Goal: Task Accomplishment & Management: Use online tool/utility

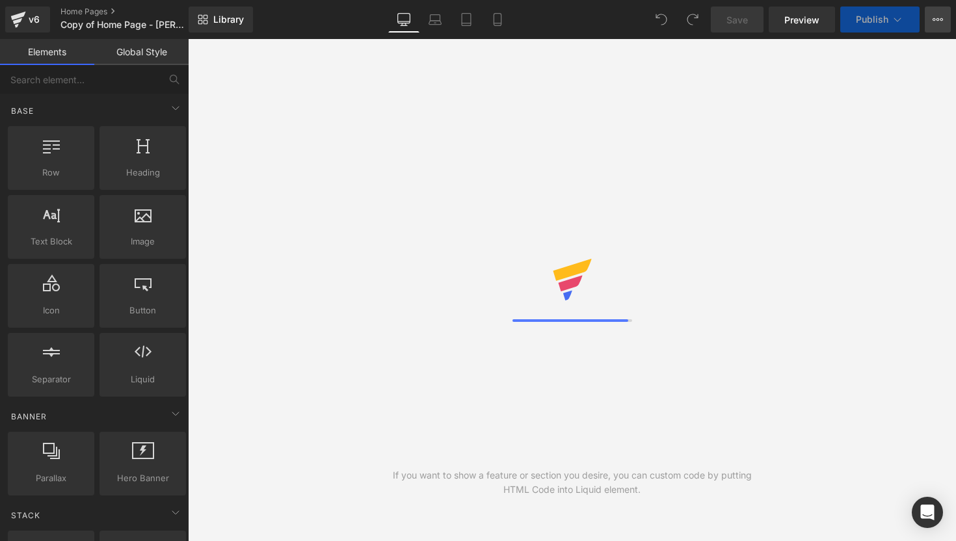
click at [932, 16] on button "View Live Page View with current Template Save Template to Library Schedule Pub…" at bounding box center [938, 20] width 26 height 26
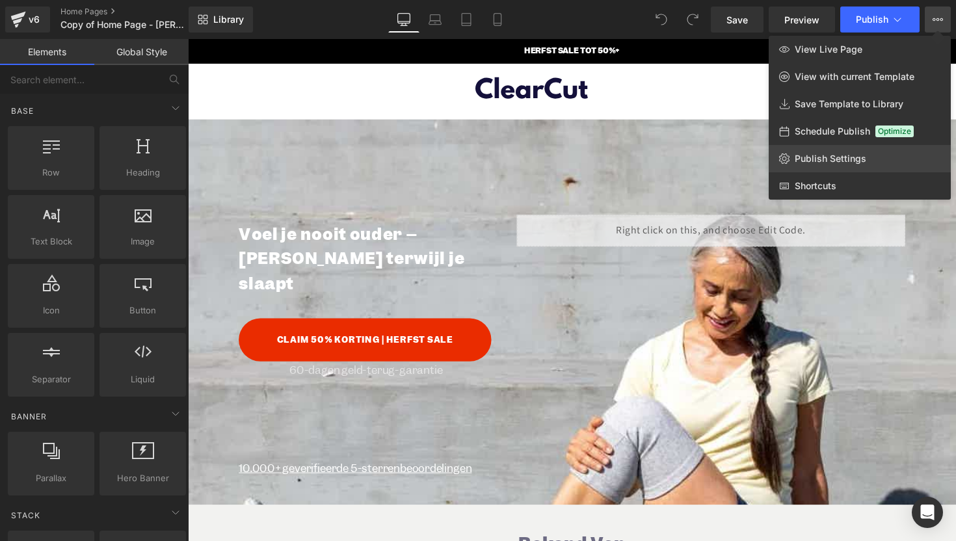
click at [813, 159] on span "Publish Settings" at bounding box center [831, 159] width 72 height 12
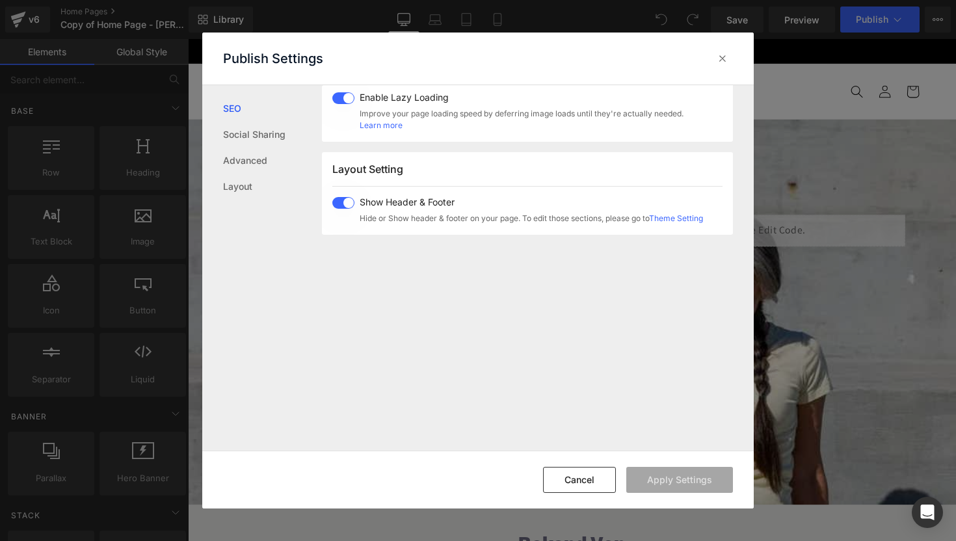
scroll to position [190, 0]
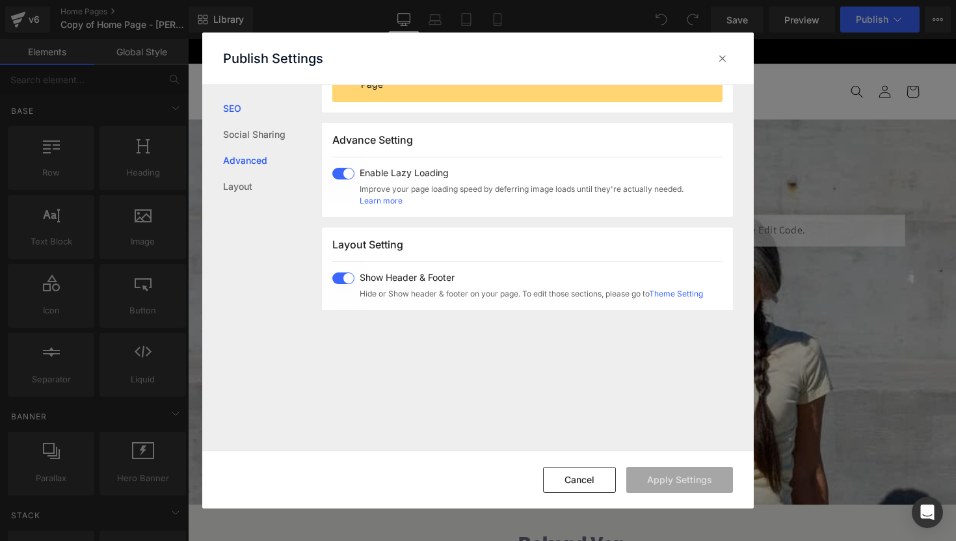
click at [253, 157] on link "Advanced" at bounding box center [272, 161] width 99 height 26
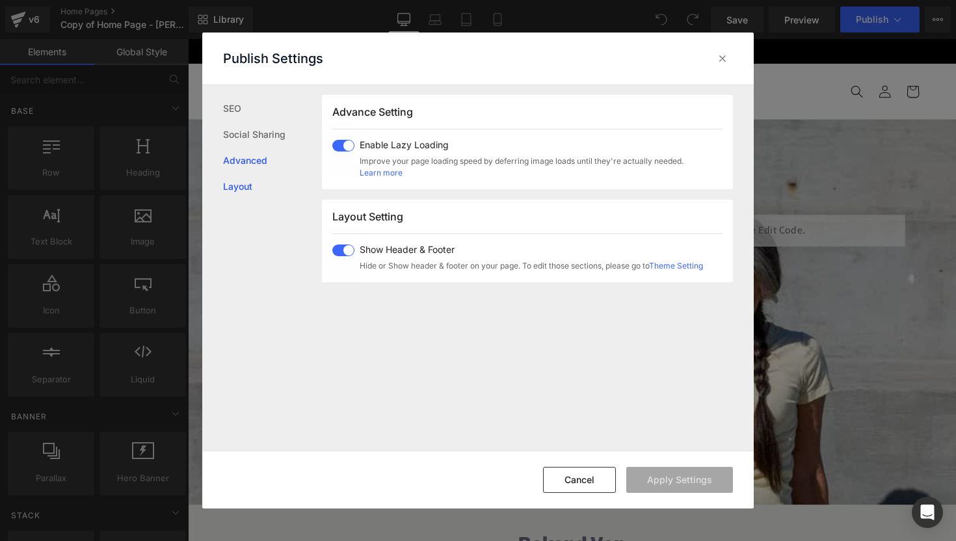
click at [248, 183] on link "Layout" at bounding box center [272, 187] width 99 height 26
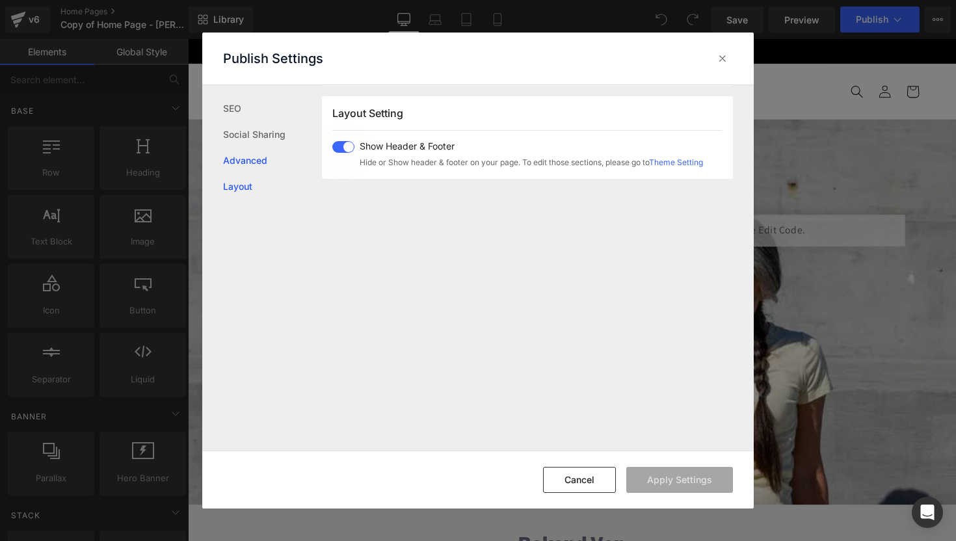
click at [251, 156] on link "Advanced" at bounding box center [272, 161] width 99 height 26
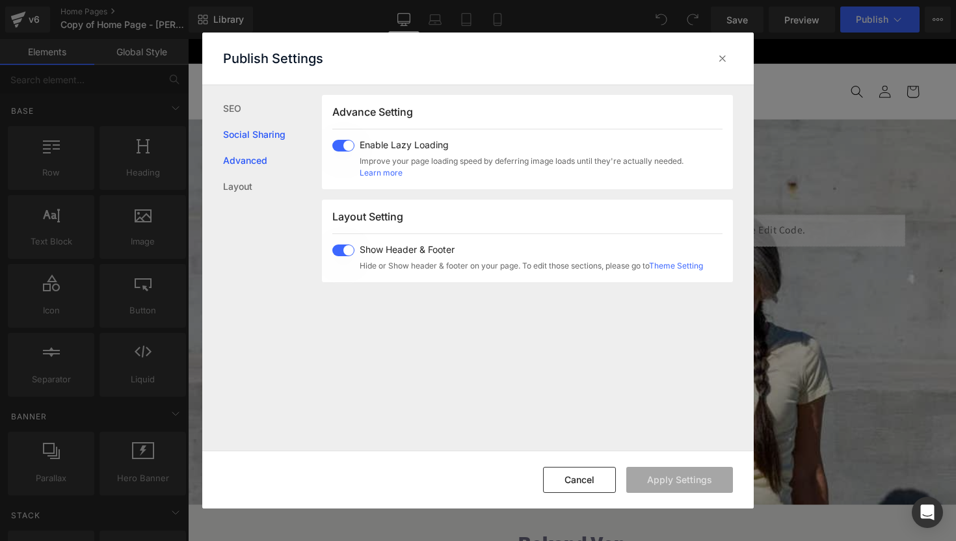
click at [253, 135] on link "Social Sharing" at bounding box center [272, 135] width 99 height 26
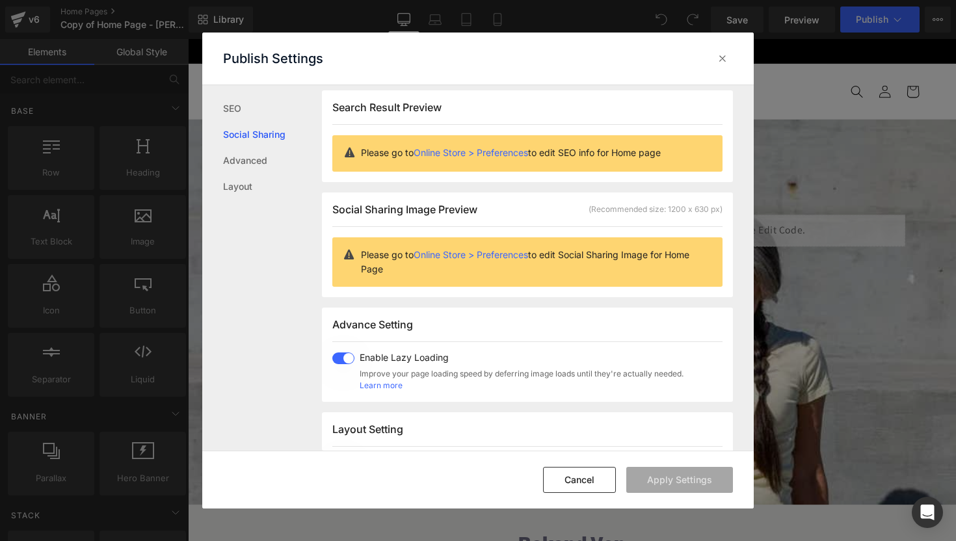
scroll to position [0, 0]
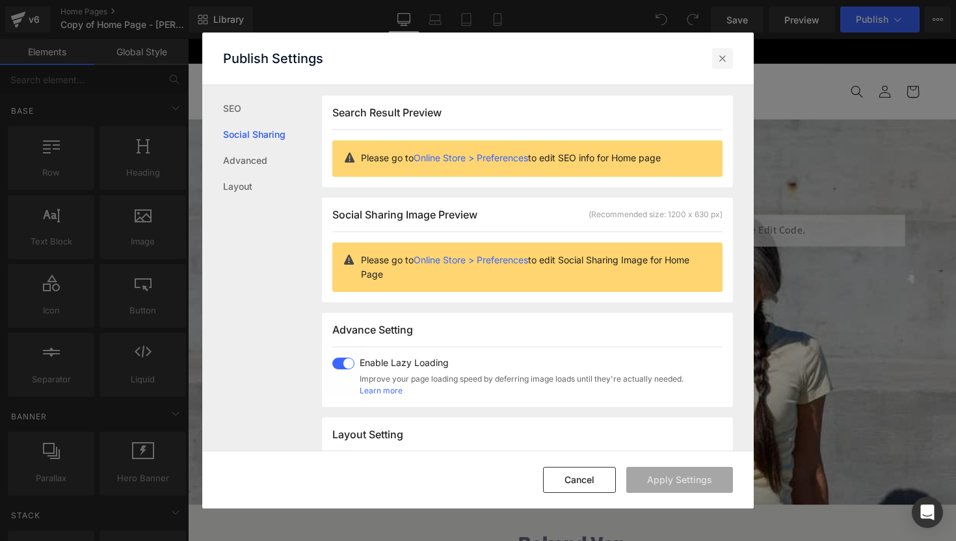
click at [723, 53] on icon at bounding box center [722, 58] width 13 height 13
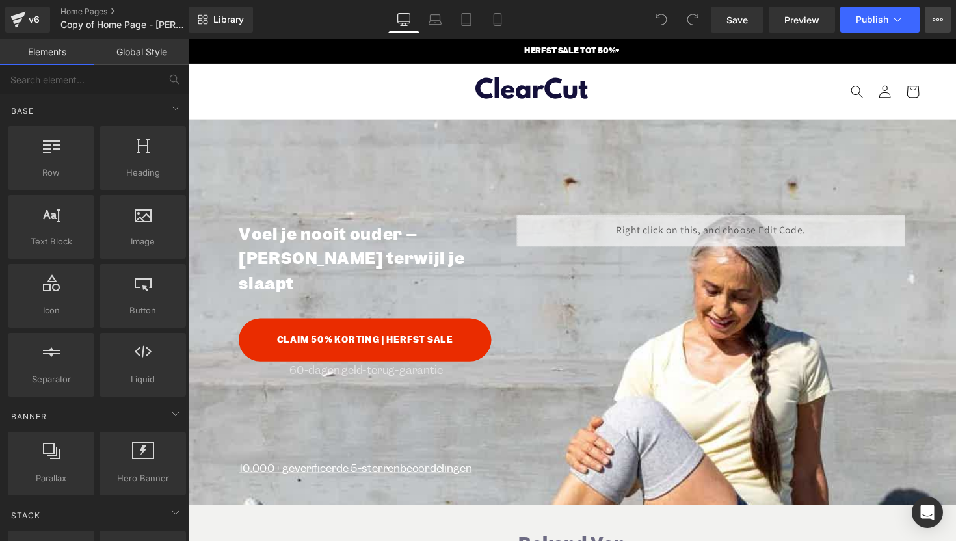
click at [943, 20] on button "View Live Page View with current Template Save Template to Library Schedule Pub…" at bounding box center [938, 20] width 26 height 26
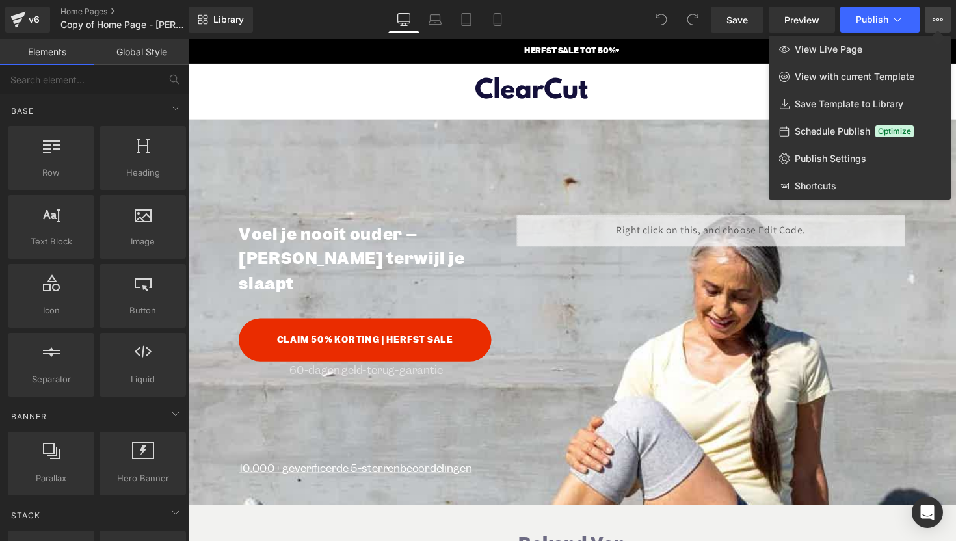
click at [737, 67] on div at bounding box center [572, 290] width 768 height 502
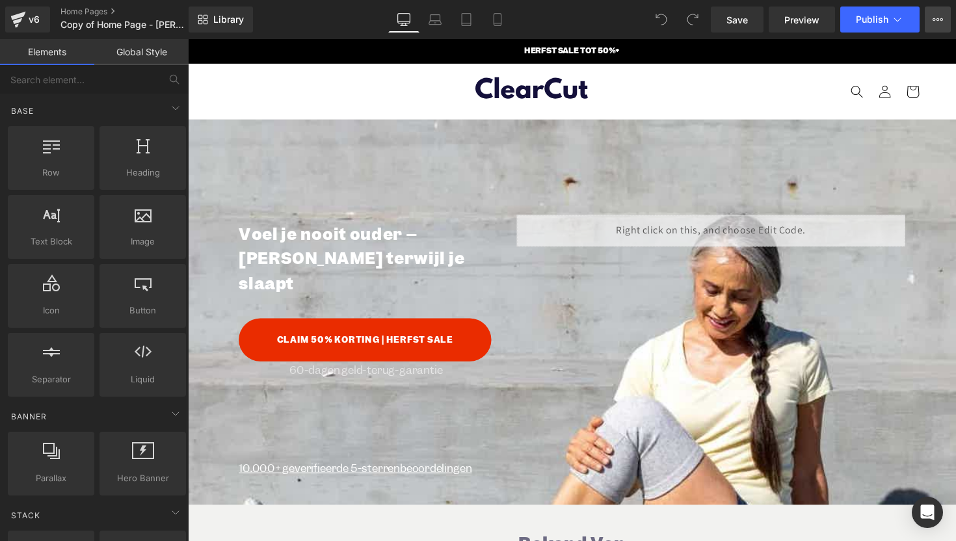
click at [928, 16] on button "View Live Page View with current Template Save Template to Library Schedule Pub…" at bounding box center [938, 20] width 26 height 26
